Goal: Task Accomplishment & Management: Use online tool/utility

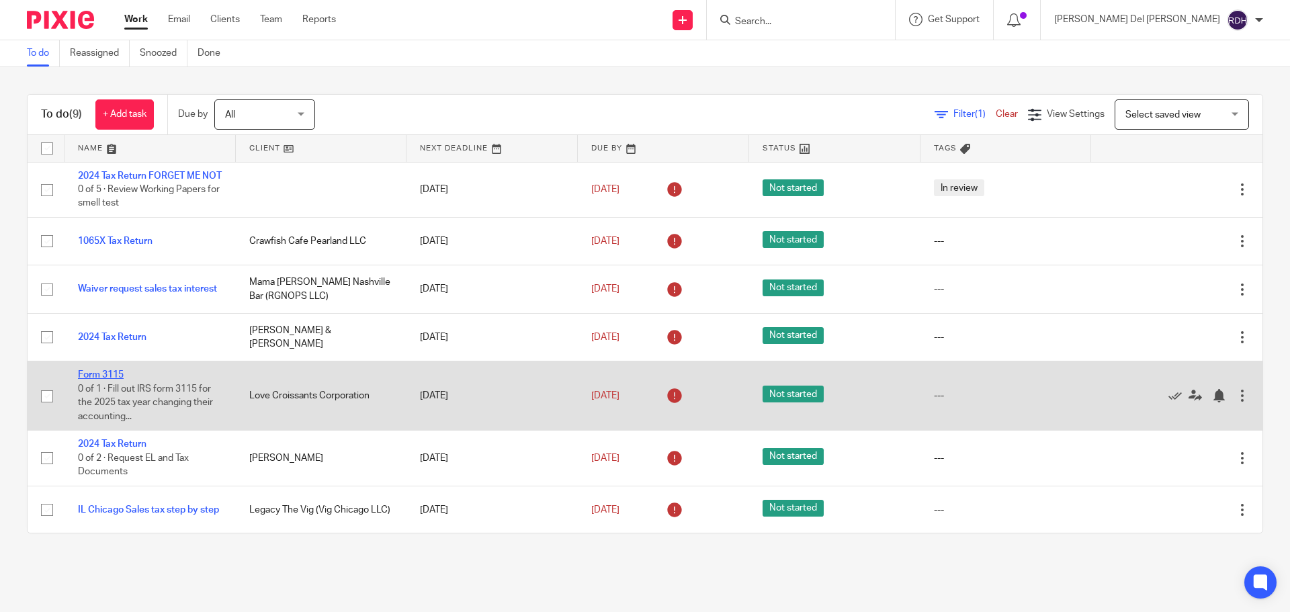
click at [116, 380] on link "Form 3115" at bounding box center [101, 374] width 46 height 9
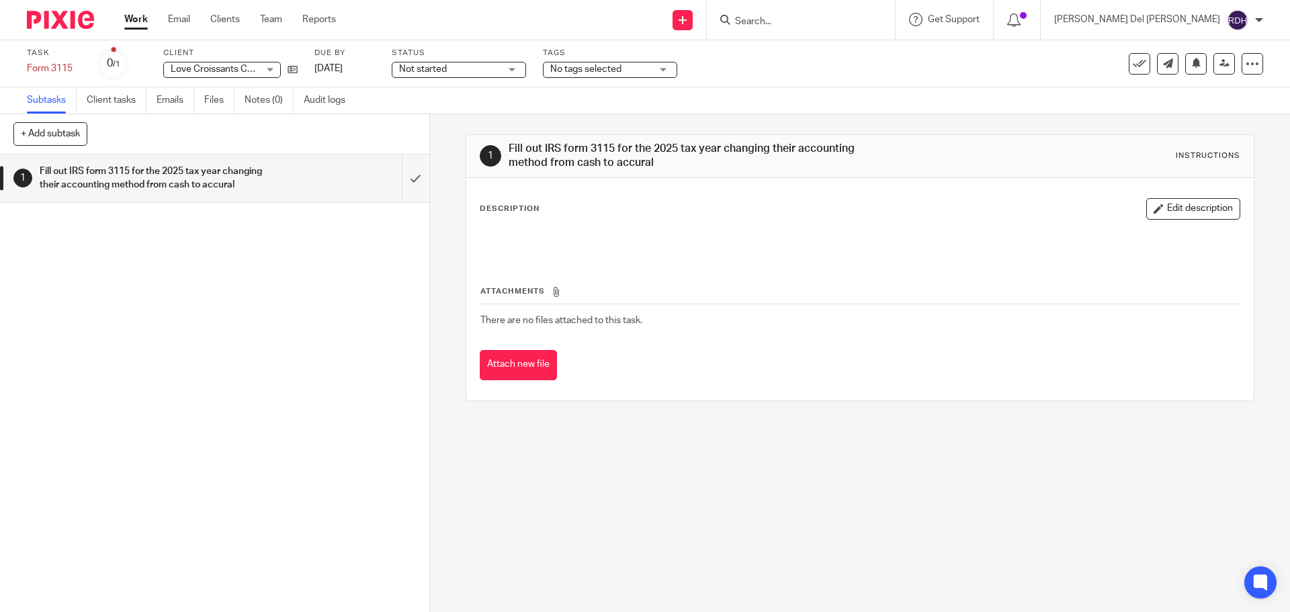
drag, startPoint x: 664, startPoint y: 148, endPoint x: 701, endPoint y: 169, distance: 42.8
click at [701, 169] on h1 "Fill out IRS form 3115 for the 2025 tax year changing their accounting method f…" at bounding box center [699, 156] width 380 height 29
click at [202, 257] on div "1 Fill out IRS form 3115 for the 2025 tax year changing their accounting method…" at bounding box center [214, 384] width 429 height 458
click at [137, 24] on link "Work" at bounding box center [136, 19] width 24 height 13
